Goal: Task Accomplishment & Management: Use online tool/utility

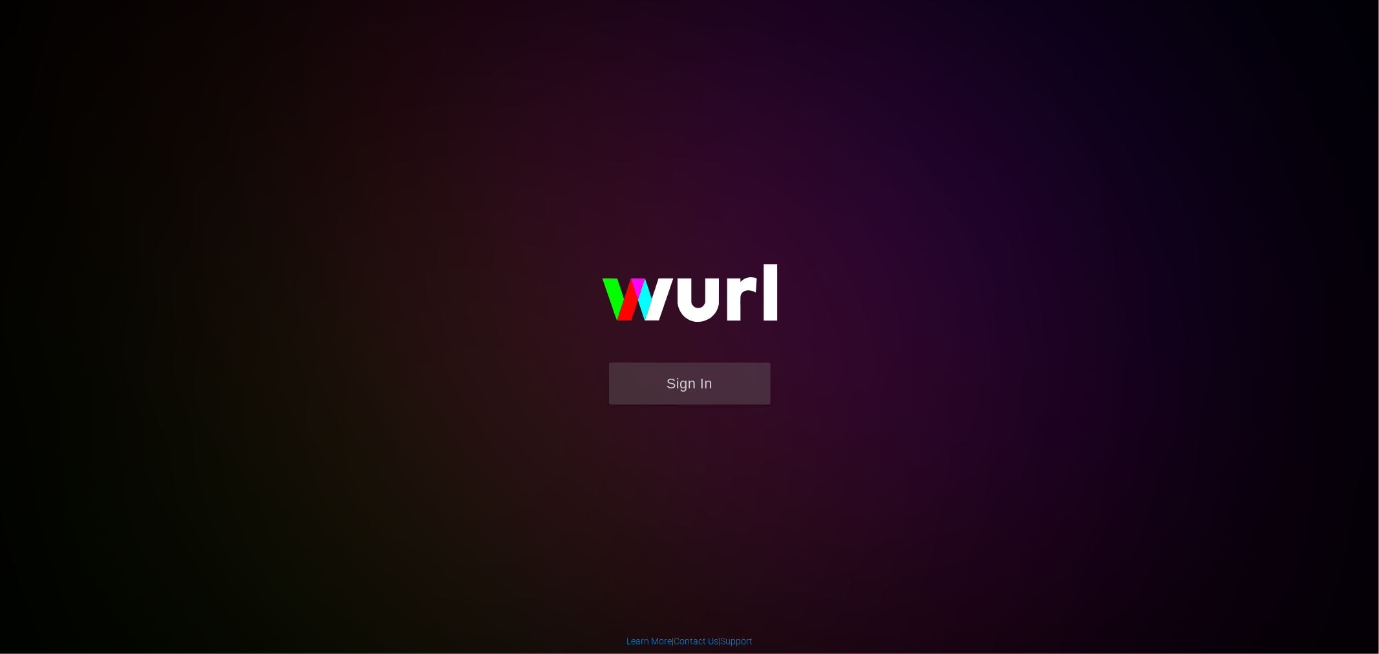
click at [715, 409] on form "Sign In" at bounding box center [690, 390] width 259 height 55
click at [713, 392] on button "Sign In" at bounding box center [690, 384] width 162 height 42
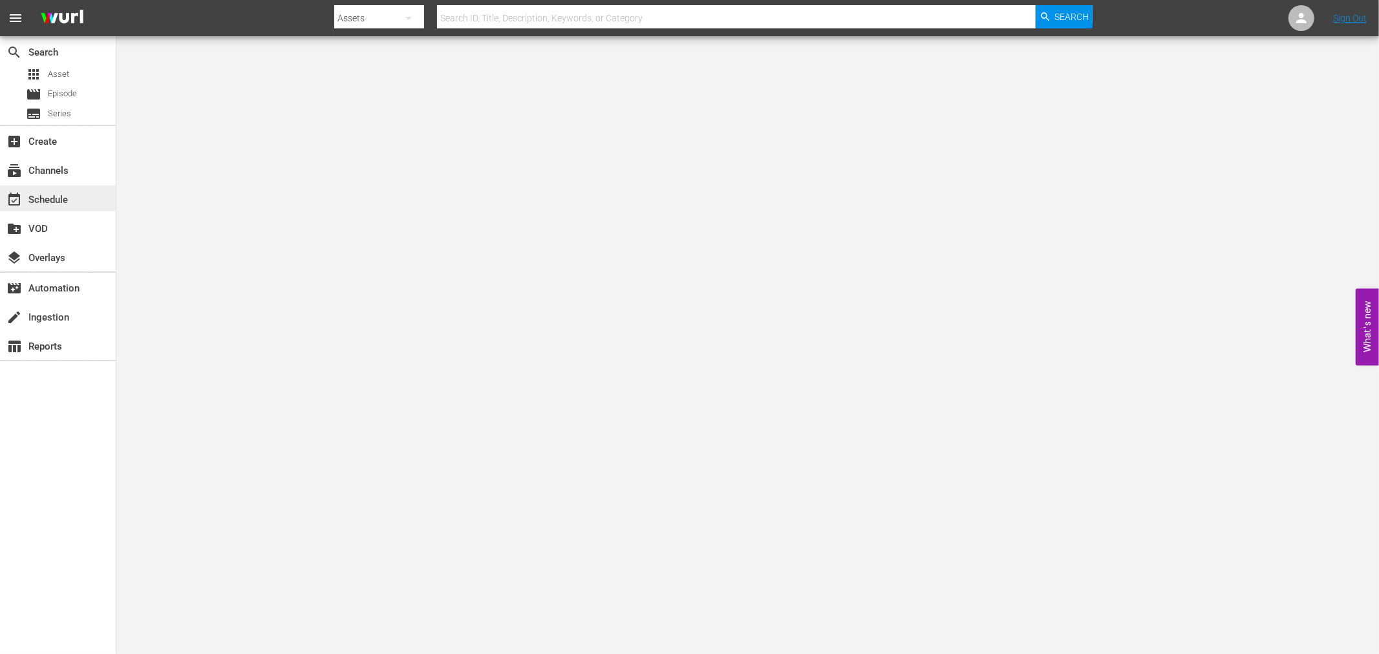
click at [57, 189] on div "event_available Schedule" at bounding box center [58, 199] width 116 height 26
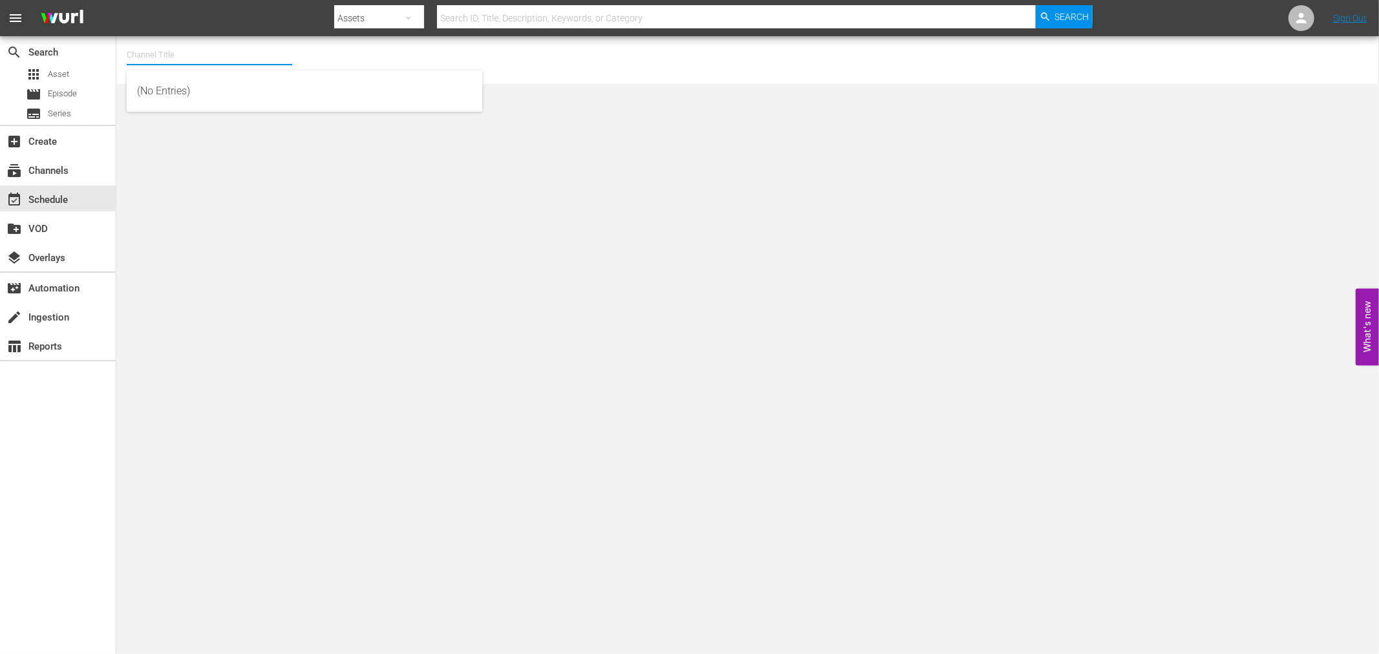
click at [253, 56] on input "text" at bounding box center [210, 54] width 166 height 31
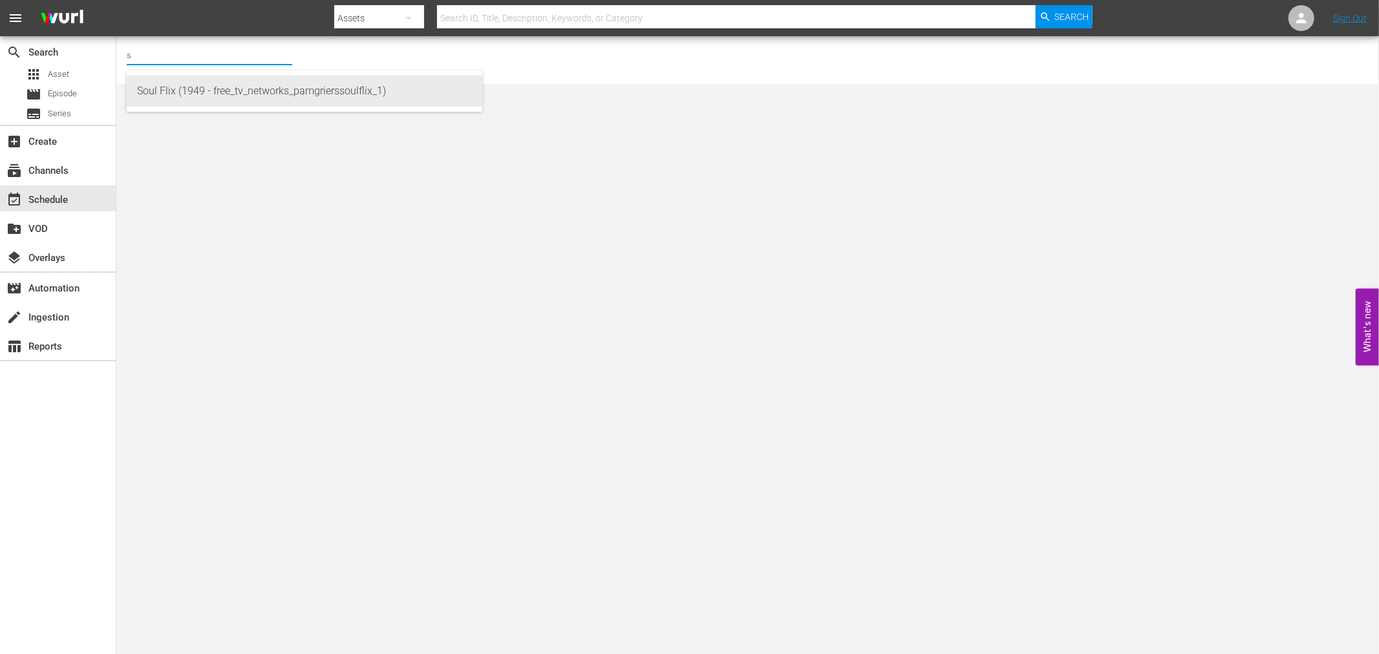
click at [247, 92] on div "Soul Flix (1949 - free_tv_networks_pamgrierssoulflix_1)" at bounding box center [304, 91] width 335 height 31
type input "Soul Flix (1949 - free_tv_networks_pamgrierssoulflix_1)"
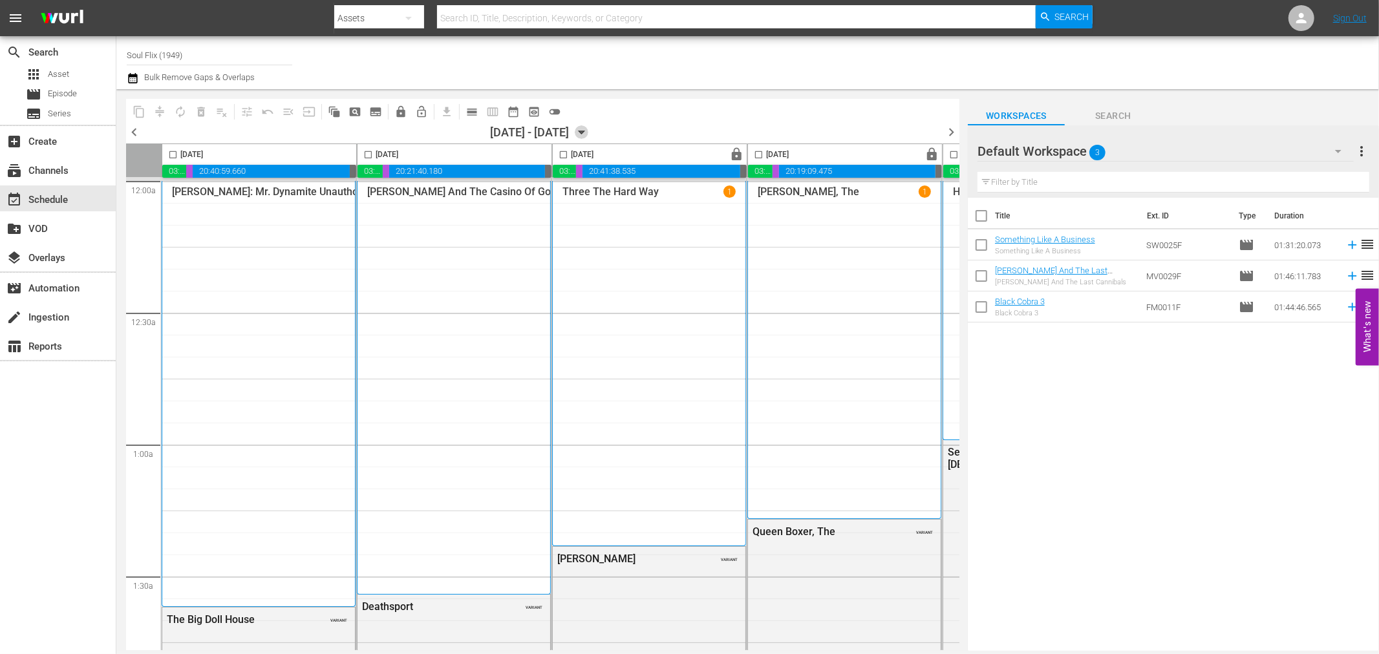
click at [589, 128] on icon "button" at bounding box center [582, 132] width 14 height 14
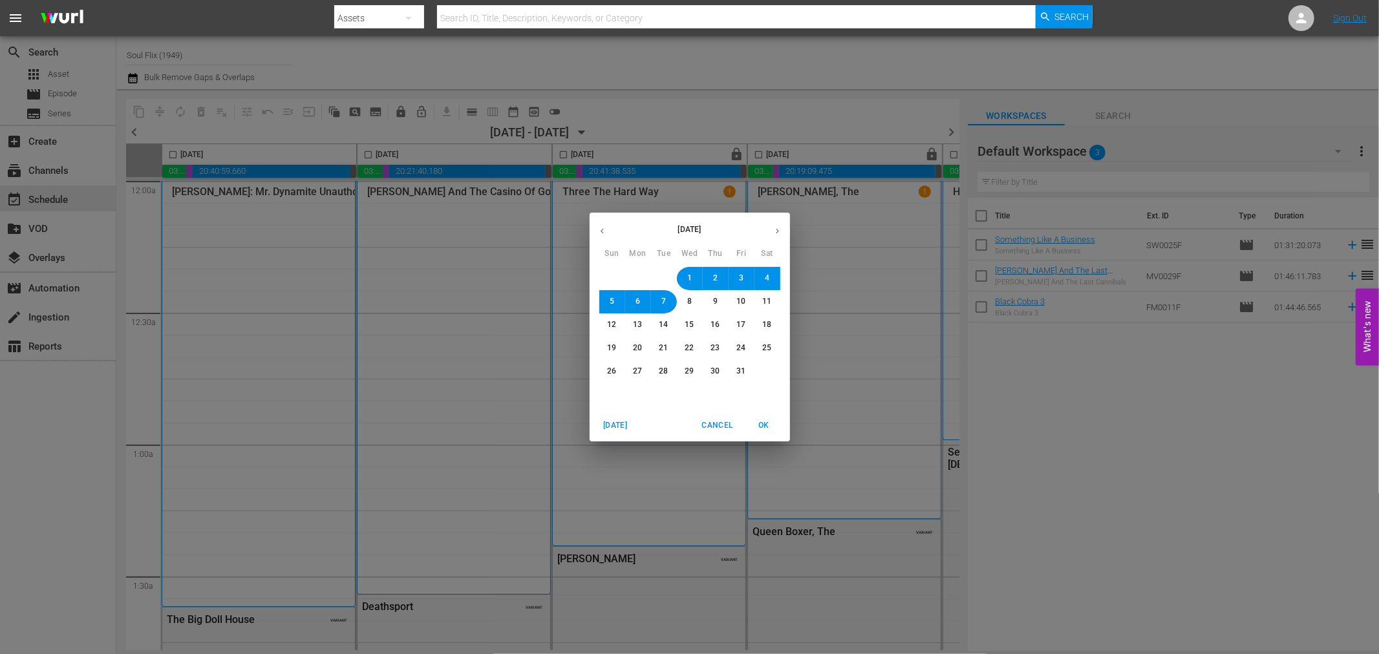
click at [610, 371] on span "26" at bounding box center [612, 371] width 9 height 11
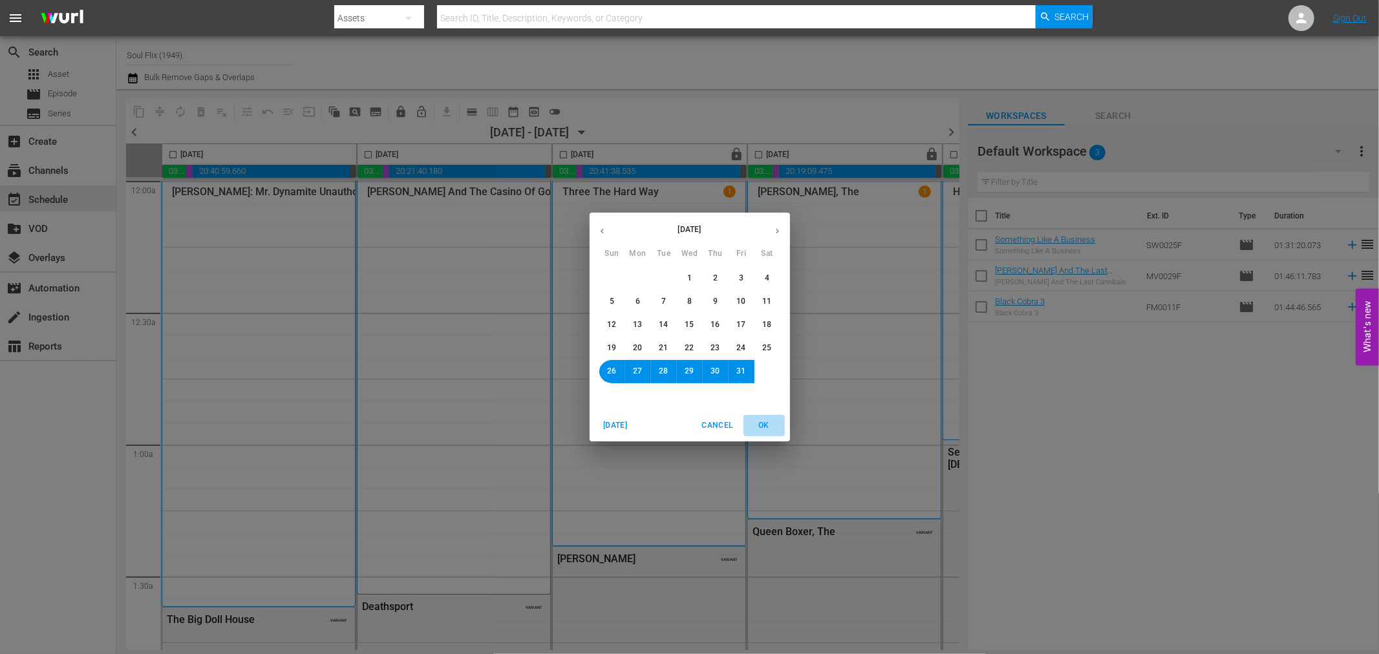
click at [769, 422] on span "OK" at bounding box center [764, 426] width 31 height 14
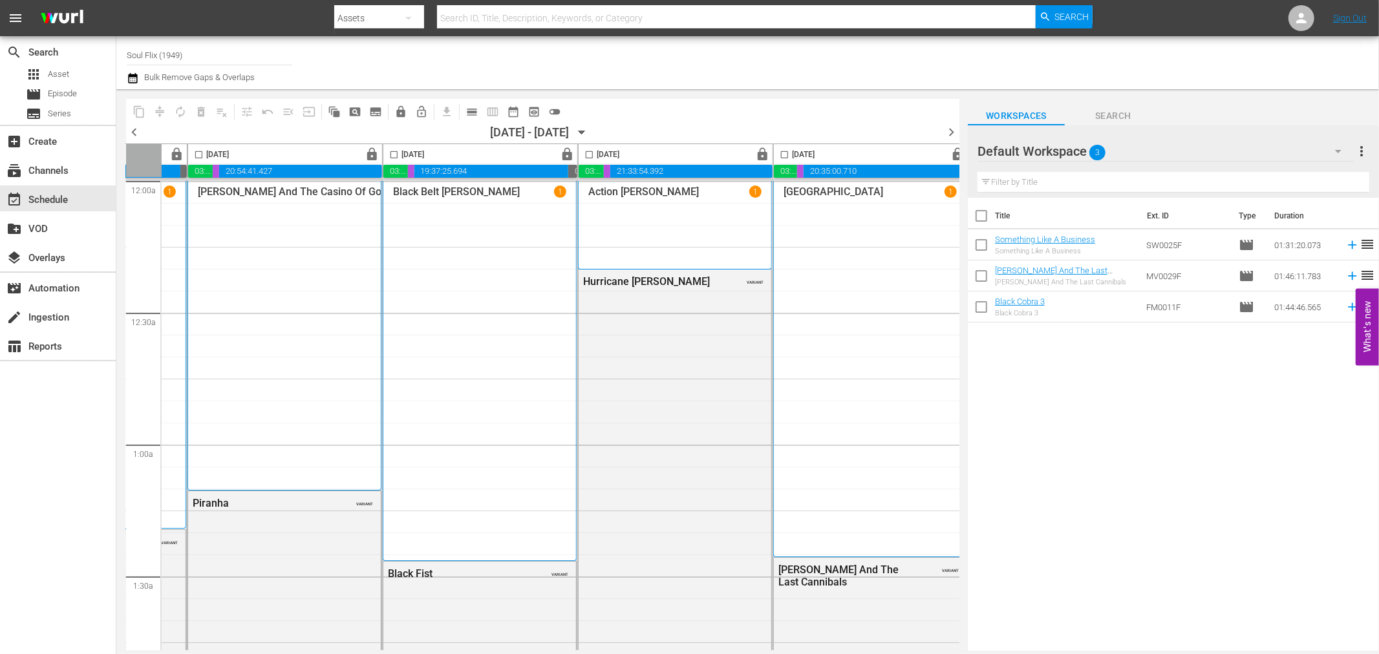
scroll to position [0, 574]
